Goal: Navigation & Orientation: Find specific page/section

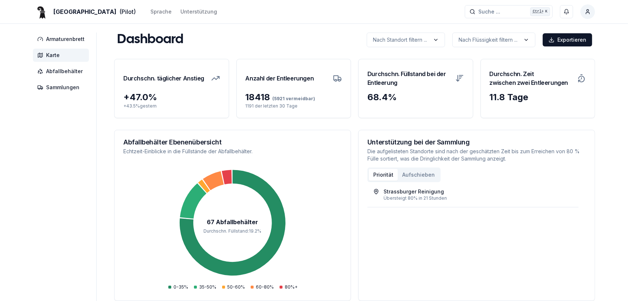
click at [49, 56] on span "Karte" at bounding box center [53, 55] width 14 height 7
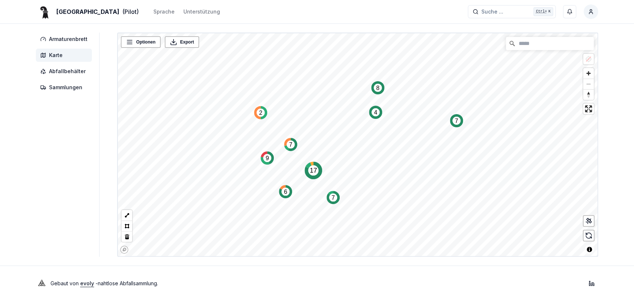
click at [378, 90] on circle "Map marker" at bounding box center [378, 88] width 8 height 8
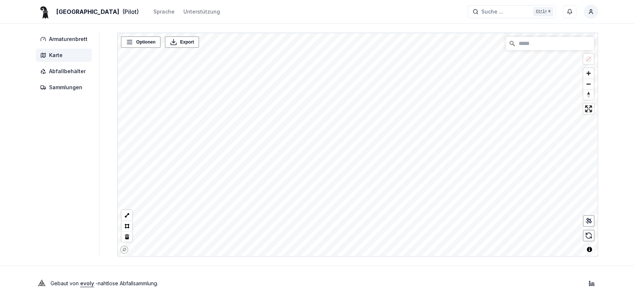
click at [402, 298] on div "Basel (Pilot) Sprache Unterstützung Suche ... Suche ... Ctrl+ K Roland Oberli A…" at bounding box center [317, 150] width 634 height 301
click at [387, 301] on html "Basel (Pilot) Sprache Unterstützung Suche ... Suche ... Ctrl+ K Roland Oberli A…" at bounding box center [317, 150] width 634 height 301
click at [448, 211] on div "Basel (Pilot) Sprache Unterstützung Suche ... Suche ... Ctrl+ K Roland Oberli A…" at bounding box center [317, 150] width 634 height 301
drag, startPoint x: 453, startPoint y: 259, endPoint x: 440, endPoint y: 0, distance: 259.8
click at [443, 7] on div "Basel (Pilot) Sprache Unterstützung Suche ... Suche ... Ctrl+ K Roland Oberli A…" at bounding box center [317, 150] width 634 height 301
